Goal: Task Accomplishment & Management: Use online tool/utility

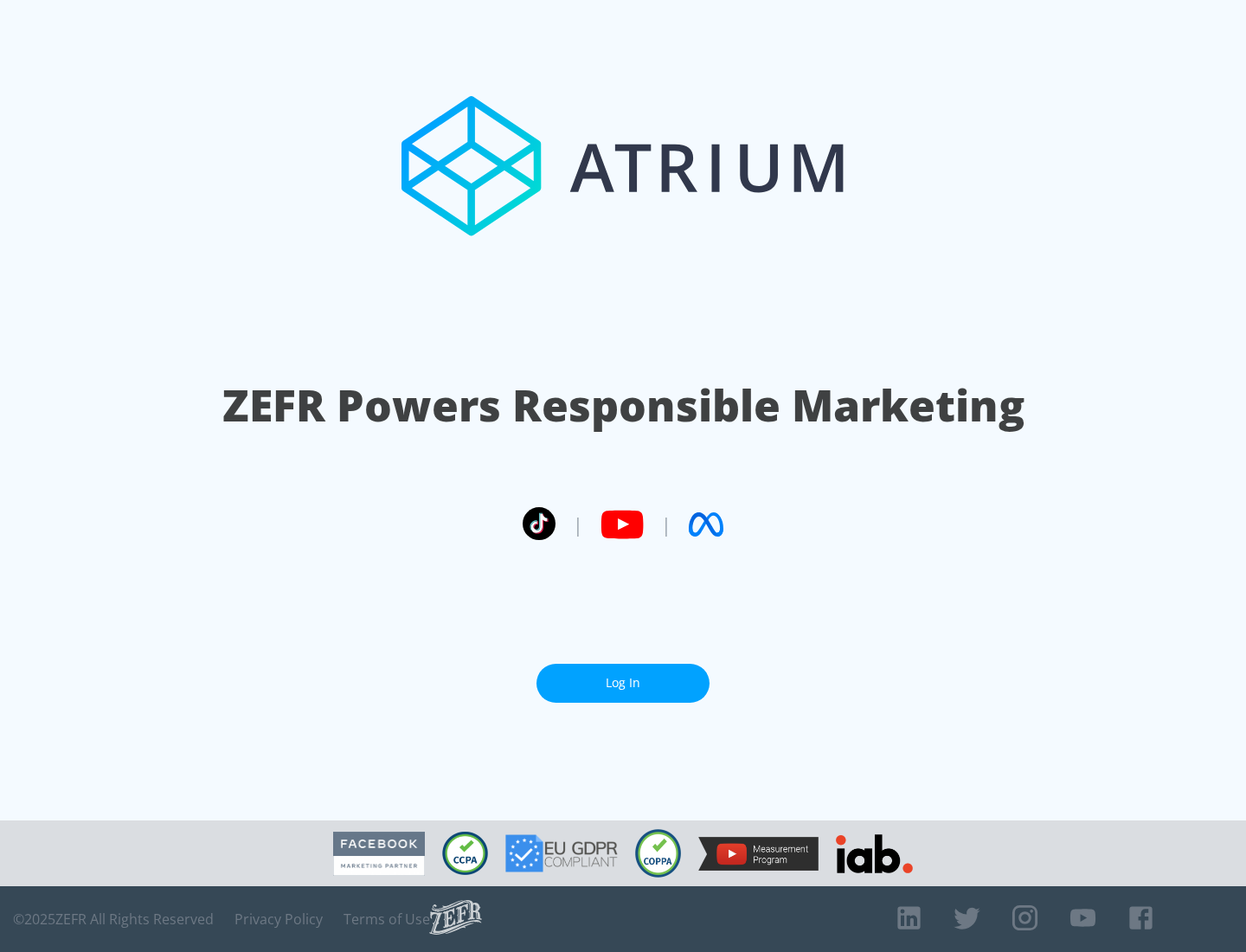
click at [623, 675] on link "Log In" at bounding box center [622, 683] width 173 height 39
